Goal: Obtain resource: Obtain resource

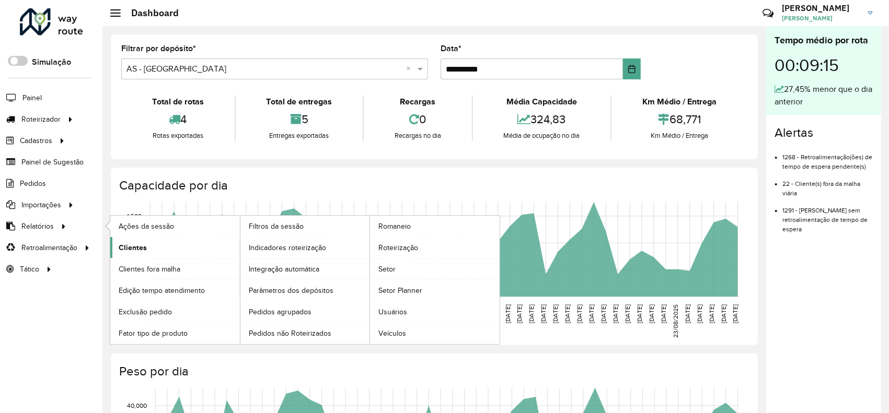
click at [143, 249] on span "Clientes" at bounding box center [133, 247] width 28 height 11
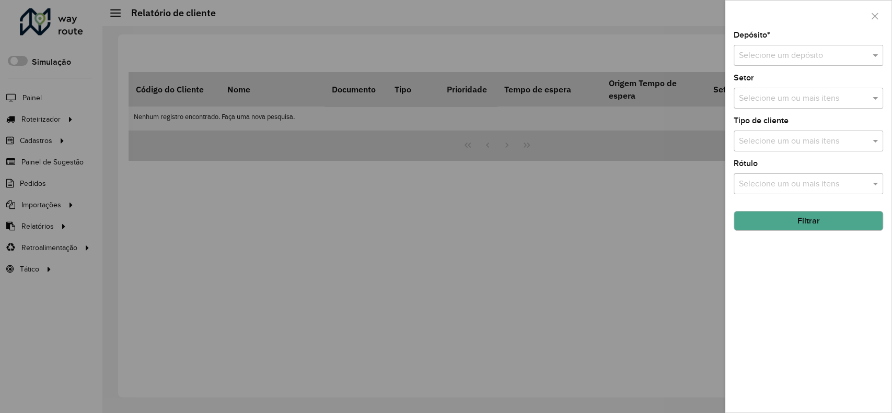
click at [796, 56] on input "text" at bounding box center [798, 56] width 118 height 13
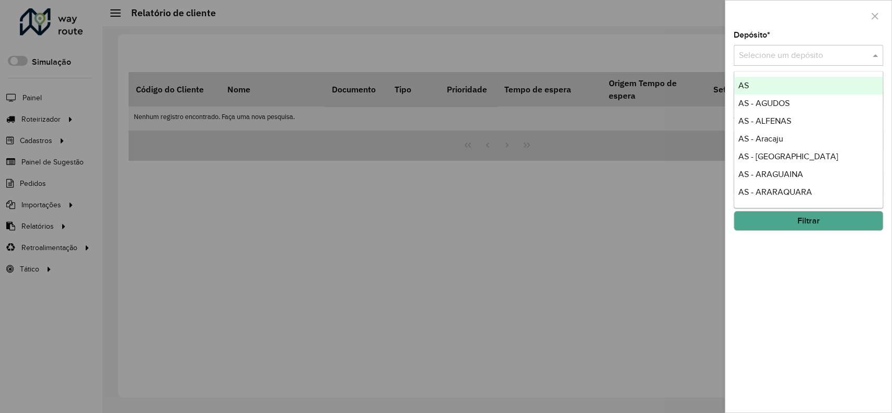
click at [794, 56] on input "text" at bounding box center [798, 56] width 118 height 13
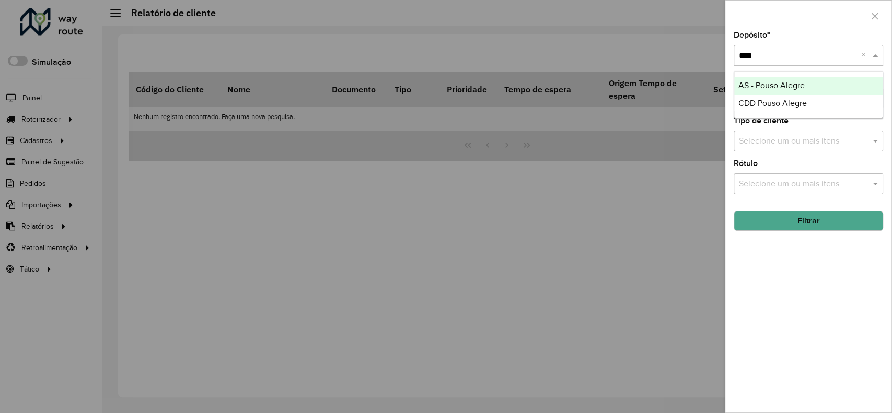
type input "*****"
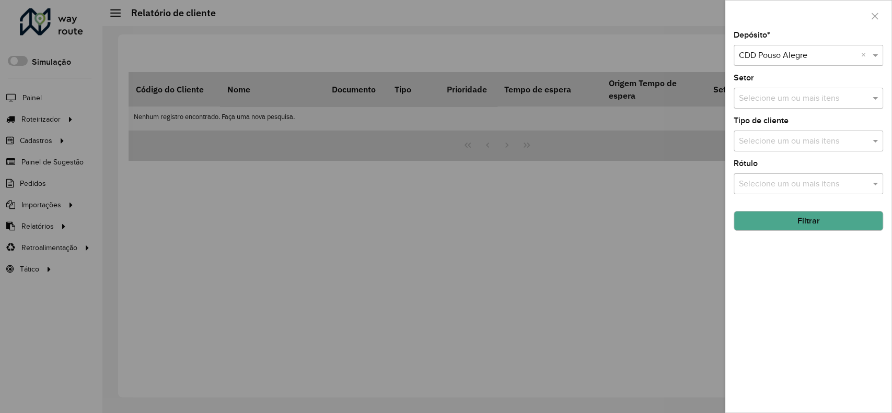
click at [797, 25] on hb-app "Aguarde... Pop-up bloqueado! Seu navegador bloqueou automáticamente a abertura …" at bounding box center [446, 206] width 892 height 413
click at [810, 223] on button "Filtrar" at bounding box center [808, 221] width 149 height 20
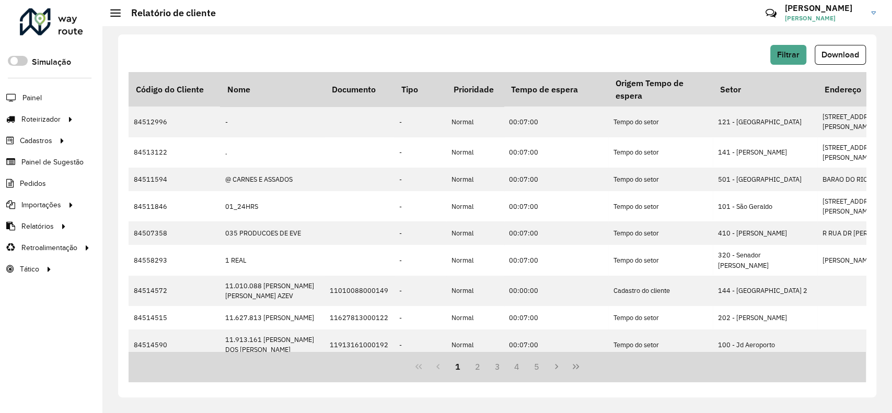
drag, startPoint x: 315, startPoint y: 0, endPoint x: 491, endPoint y: 58, distance: 185.9
click at [491, 59] on div "Filtrar Download" at bounding box center [497, 55] width 737 height 20
click at [838, 48] on button "Download" at bounding box center [840, 55] width 51 height 20
drag, startPoint x: 390, startPoint y: 262, endPoint x: 401, endPoint y: 263, distance: 11.0
click at [0, 0] on span "Setor" at bounding box center [0, 0] width 0 height 0
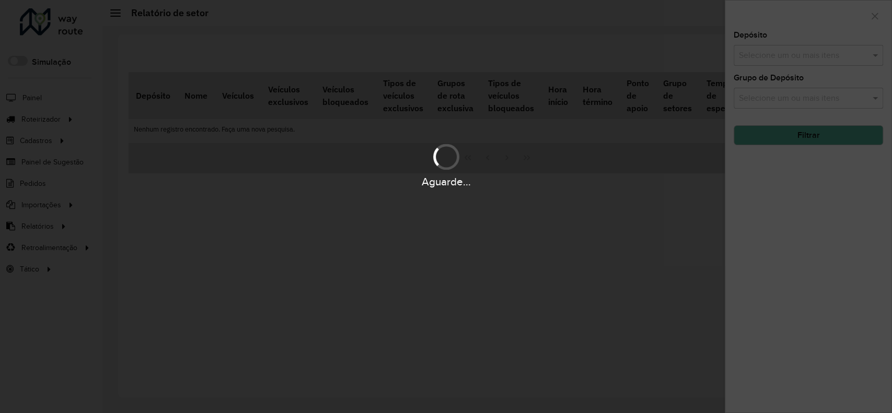
click at [780, 56] on input "text" at bounding box center [803, 56] width 134 height 13
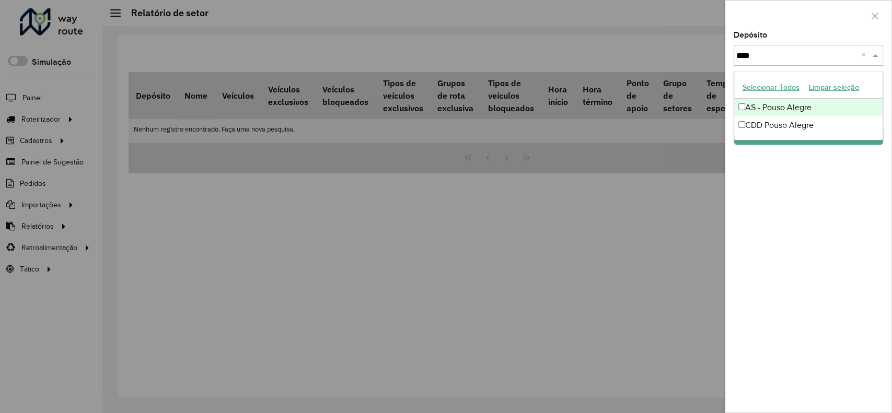
type input "*****"
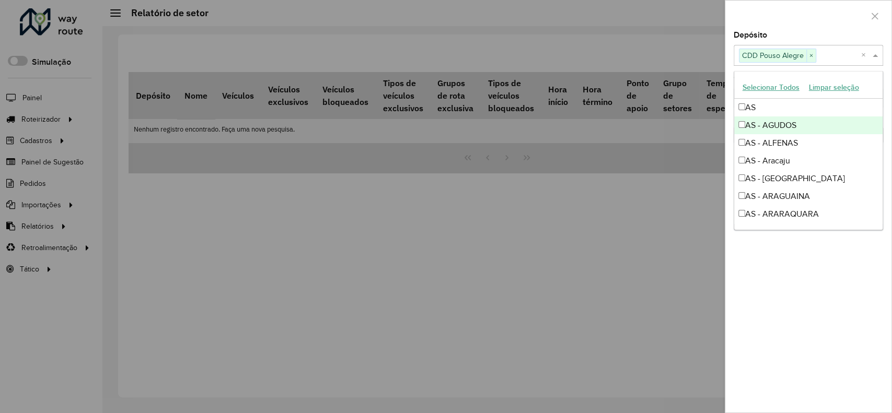
click at [789, 17] on div at bounding box center [808, 16] width 166 height 31
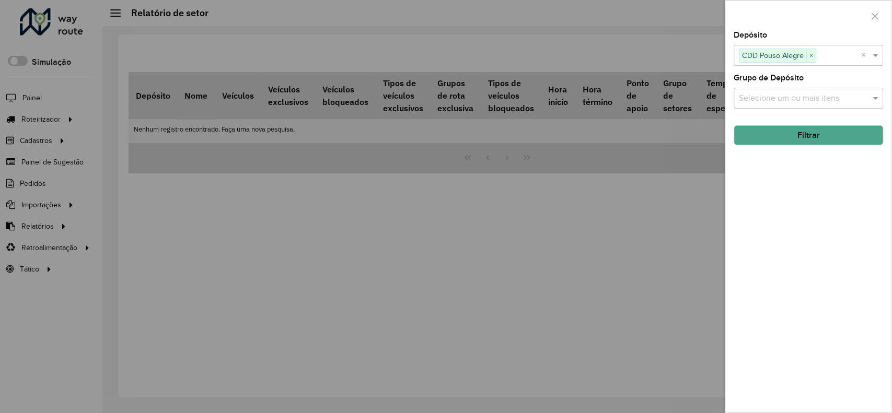
click at [805, 137] on button "Filtrar" at bounding box center [808, 135] width 149 height 20
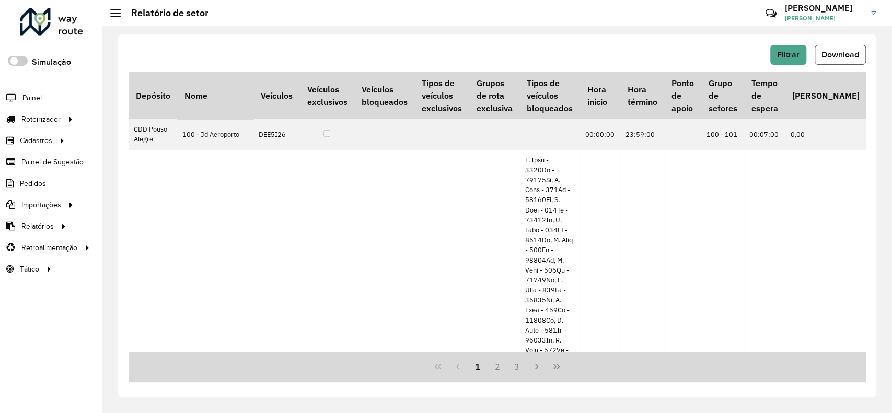
click at [833, 54] on span "Download" at bounding box center [840, 54] width 38 height 9
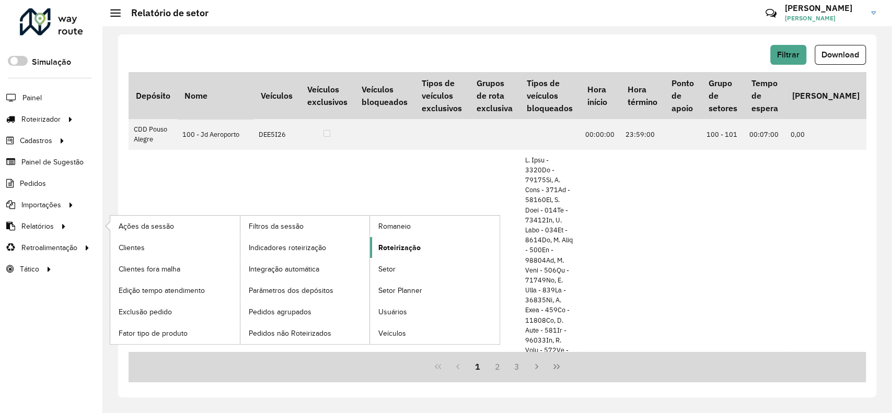
click at [403, 253] on link "Roteirização" at bounding box center [435, 247] width 130 height 21
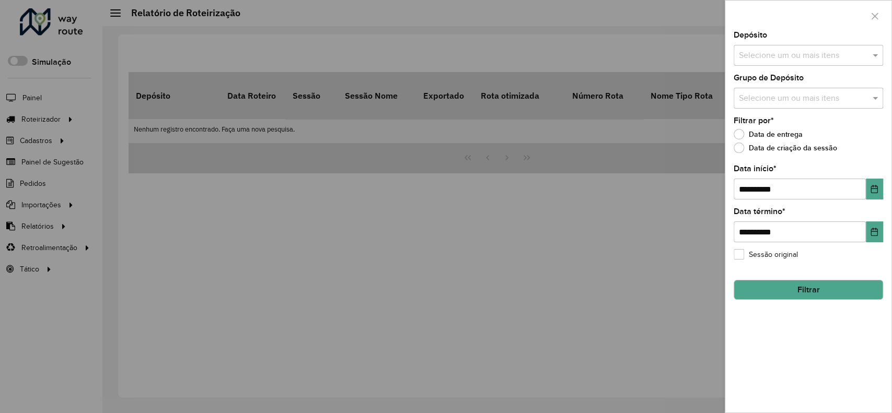
click at [790, 53] on input "text" at bounding box center [803, 56] width 134 height 13
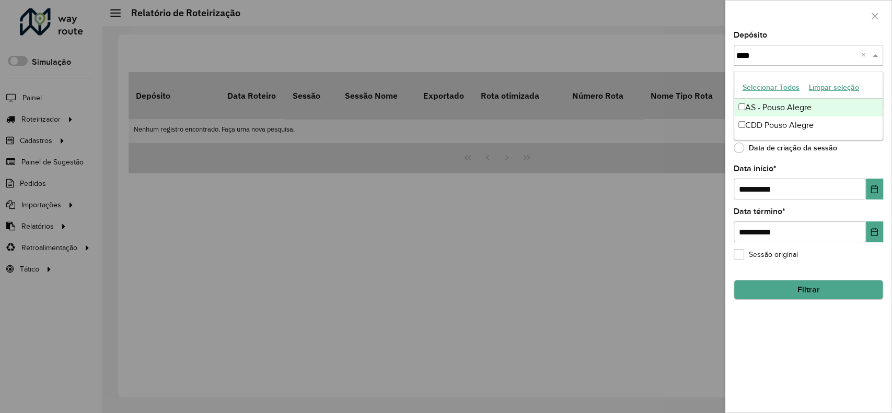
type input "*****"
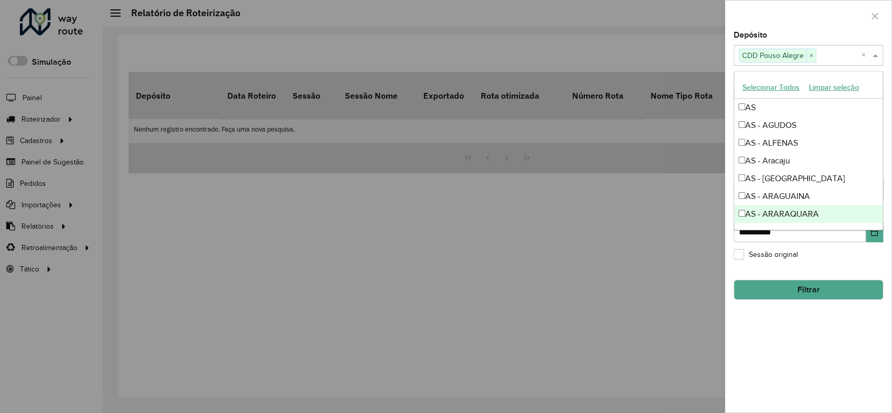
click at [820, 325] on div "**********" at bounding box center [808, 221] width 166 height 381
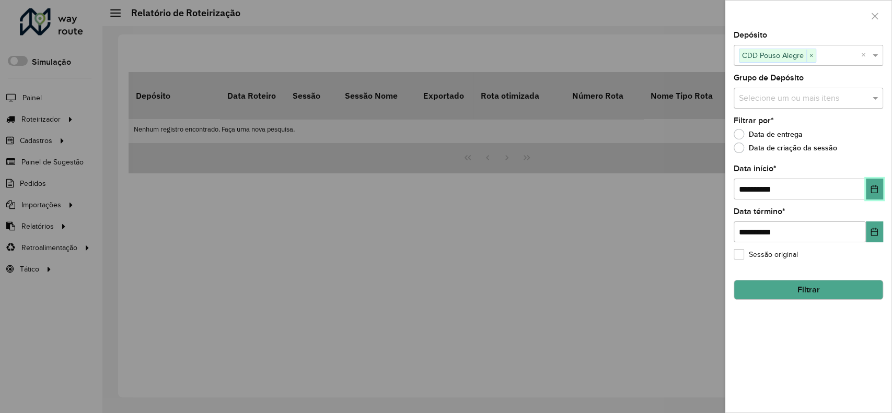
click at [881, 188] on button "Choose Date" at bounding box center [874, 189] width 17 height 21
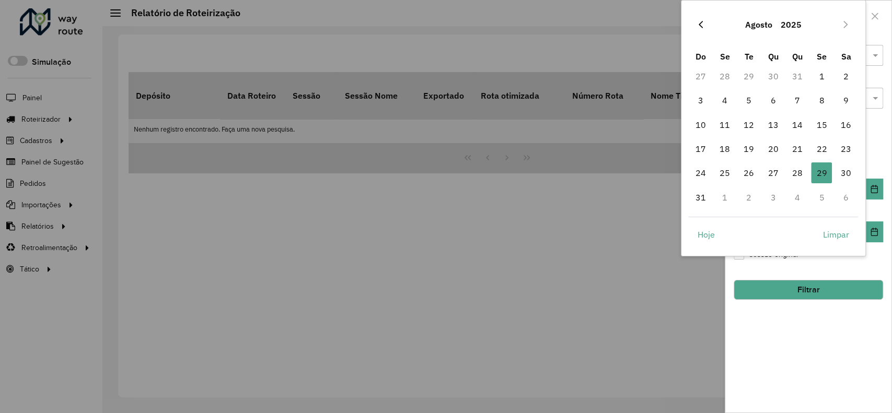
click at [702, 24] on icon "Previous Month" at bounding box center [700, 24] width 8 height 8
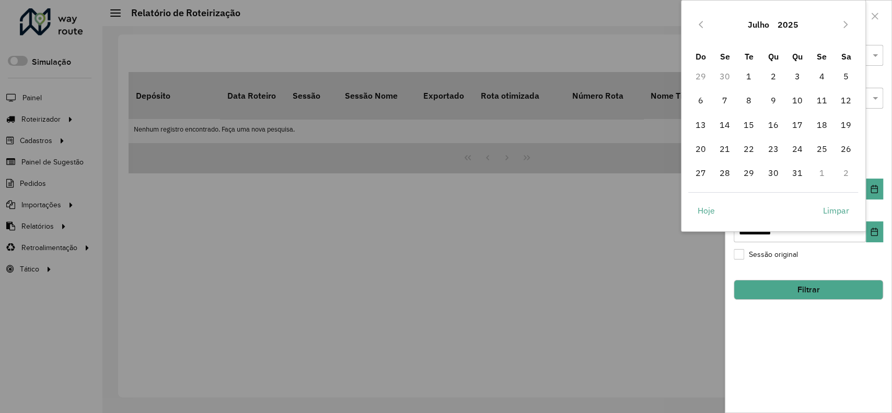
click at [702, 24] on icon "Previous Month" at bounding box center [700, 24] width 8 height 8
click at [703, 24] on icon "Previous Month" at bounding box center [700, 24] width 8 height 8
click at [776, 73] on span "1" at bounding box center [773, 76] width 21 height 21
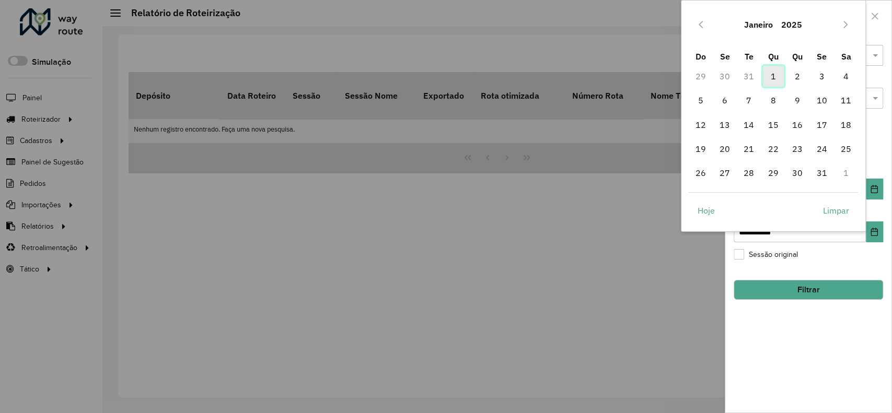
type input "**********"
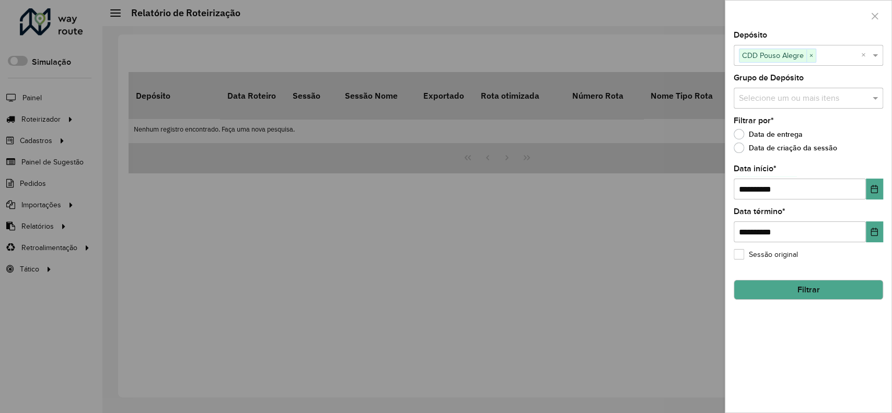
click at [817, 293] on button "Filtrar" at bounding box center [808, 290] width 149 height 20
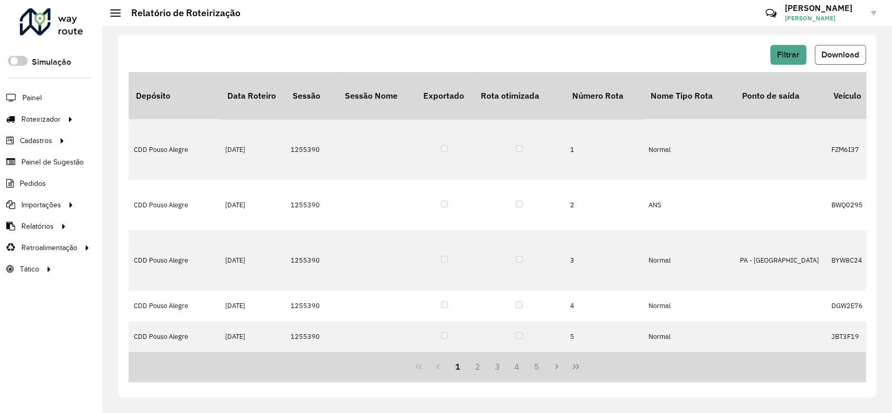
click at [829, 60] on button "Download" at bounding box center [840, 55] width 51 height 20
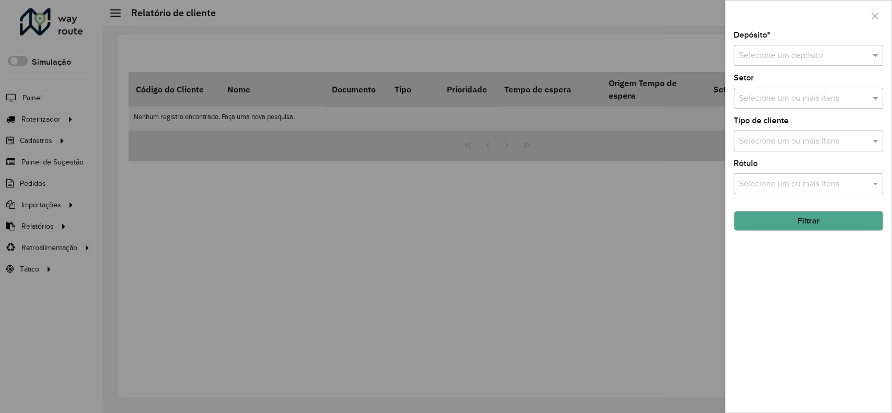
click at [53, 227] on div at bounding box center [446, 206] width 892 height 413
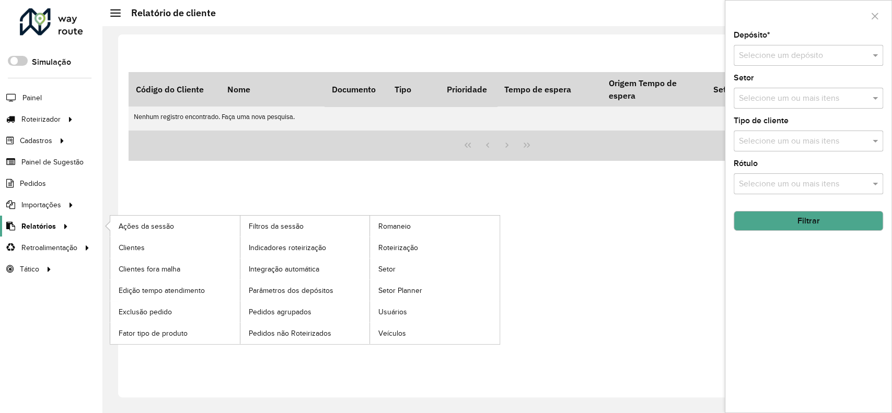
click at [53, 227] on link "Relatórios" at bounding box center [36, 226] width 72 height 21
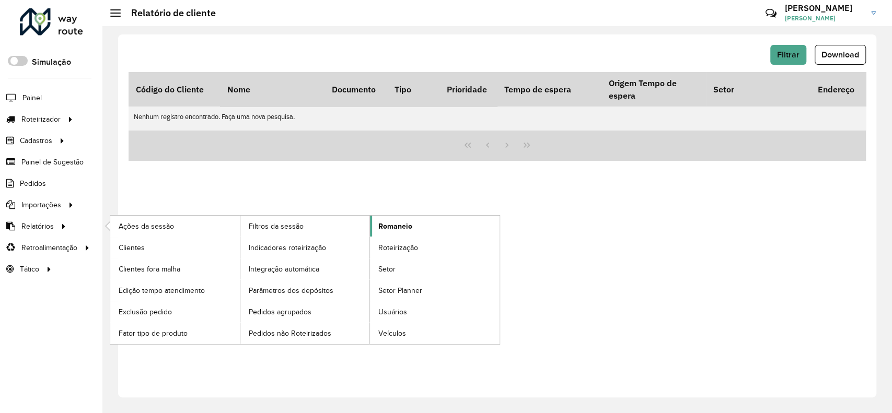
click at [397, 226] on span "Romaneio" at bounding box center [395, 226] width 34 height 11
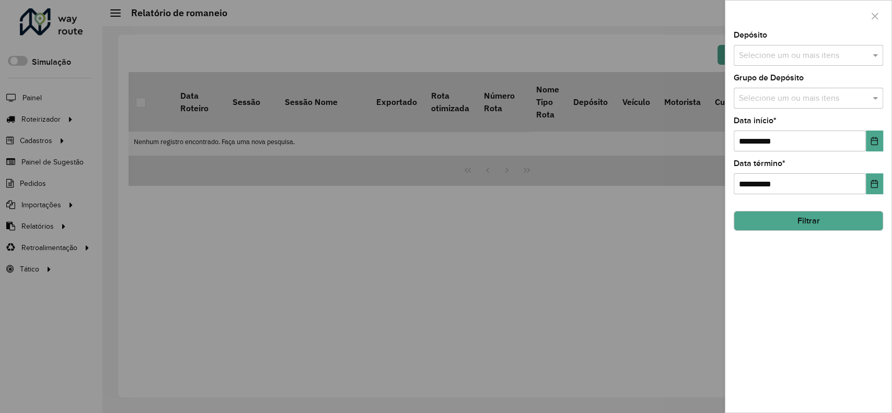
click at [853, 53] on input "text" at bounding box center [803, 56] width 134 height 13
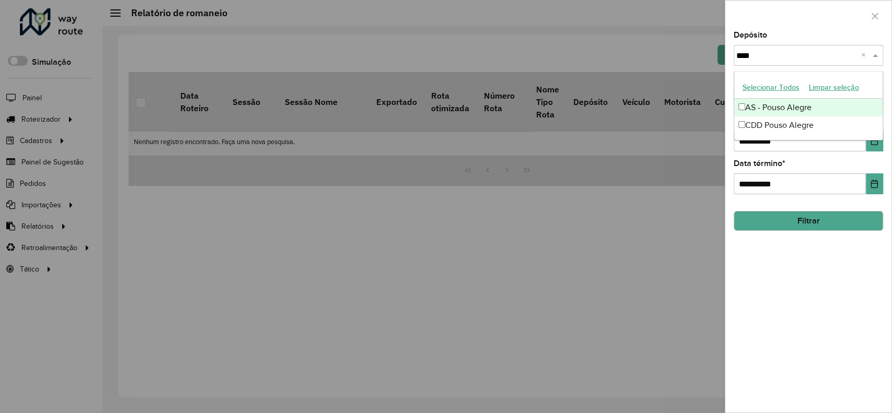
type input "*****"
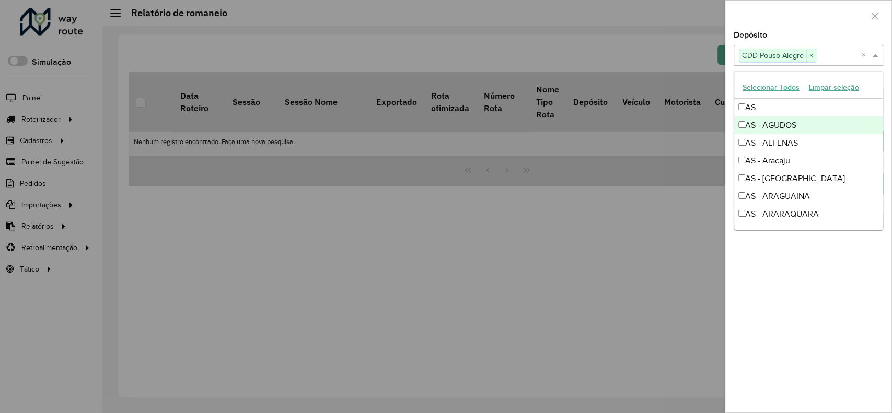
click at [802, 31] on div at bounding box center [808, 16] width 166 height 31
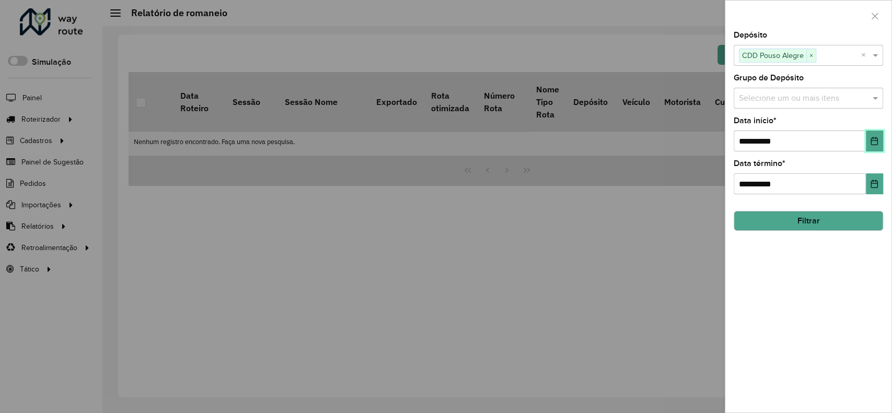
click at [870, 137] on icon "Choose Date" at bounding box center [874, 141] width 8 height 8
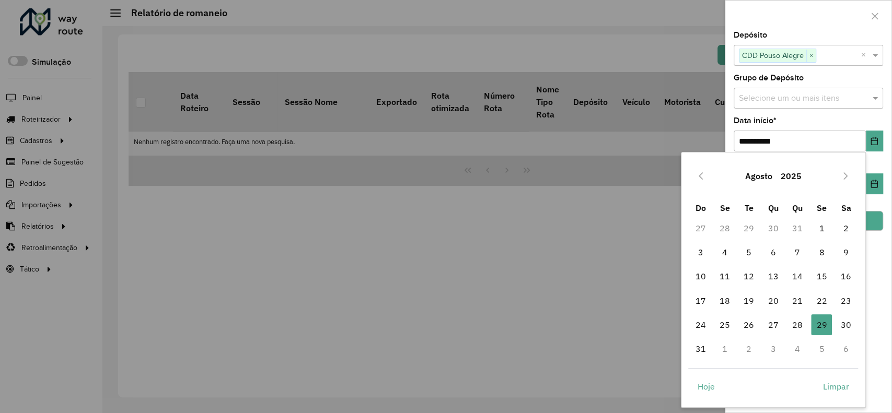
click at [710, 177] on div "Agosto 2025" at bounding box center [773, 175] width 170 height 33
click at [706, 177] on button "Previous Month" at bounding box center [700, 176] width 17 height 17
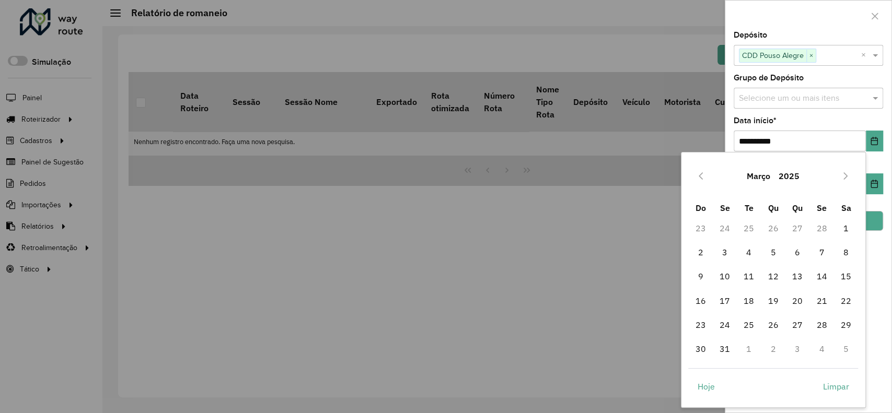
click at [706, 177] on button "Previous Month" at bounding box center [700, 176] width 17 height 17
click at [701, 179] on icon "Previous Month" at bounding box center [700, 176] width 8 height 8
click at [774, 228] on span "1" at bounding box center [773, 228] width 21 height 21
type input "**********"
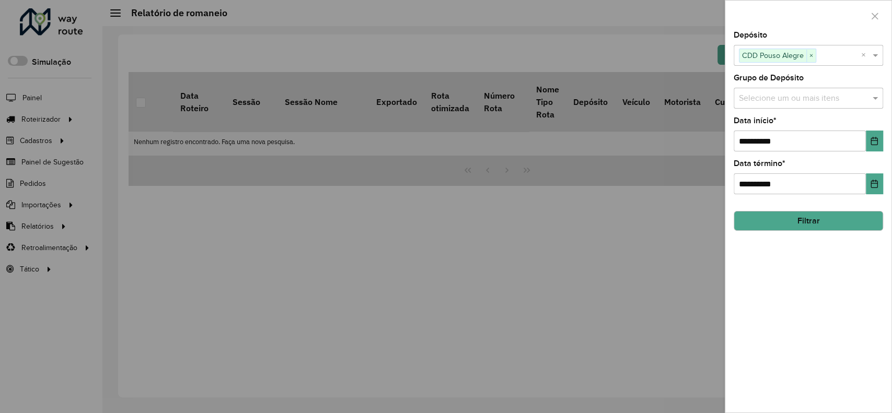
click at [817, 224] on button "Filtrar" at bounding box center [808, 221] width 149 height 20
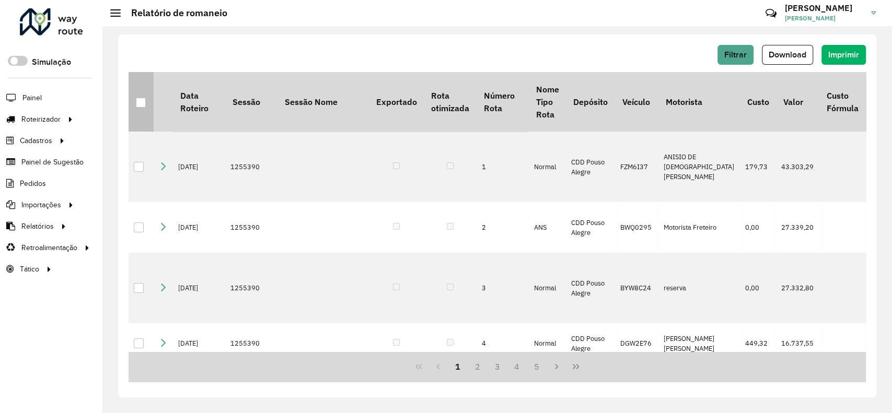
click at [143, 100] on div at bounding box center [141, 103] width 10 height 10
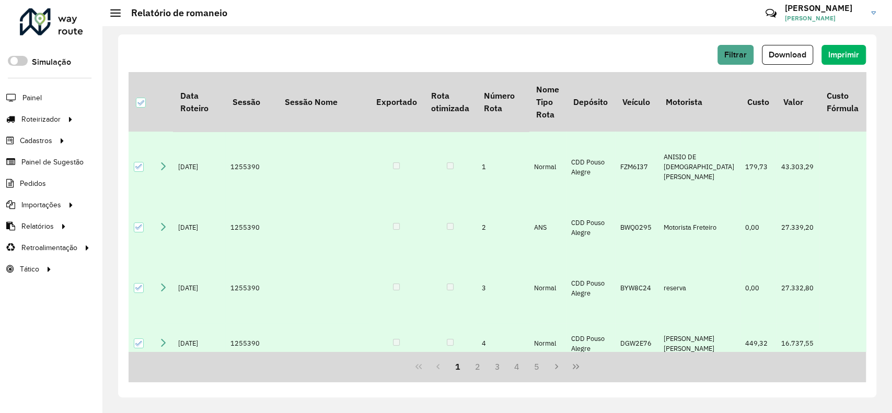
click at [790, 57] on span "Download" at bounding box center [788, 54] width 38 height 9
